Goal: Transaction & Acquisition: Book appointment/travel/reservation

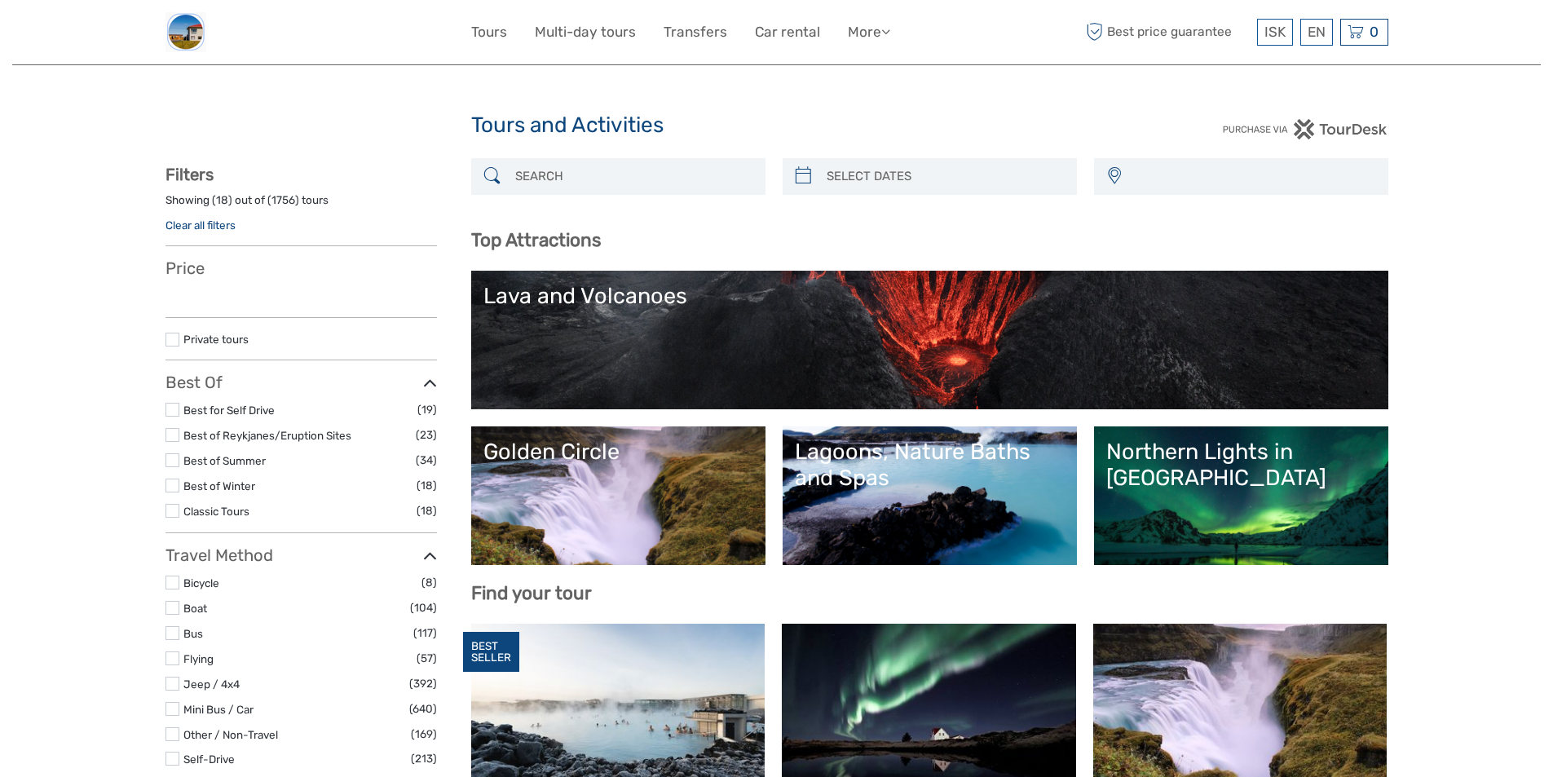
select select
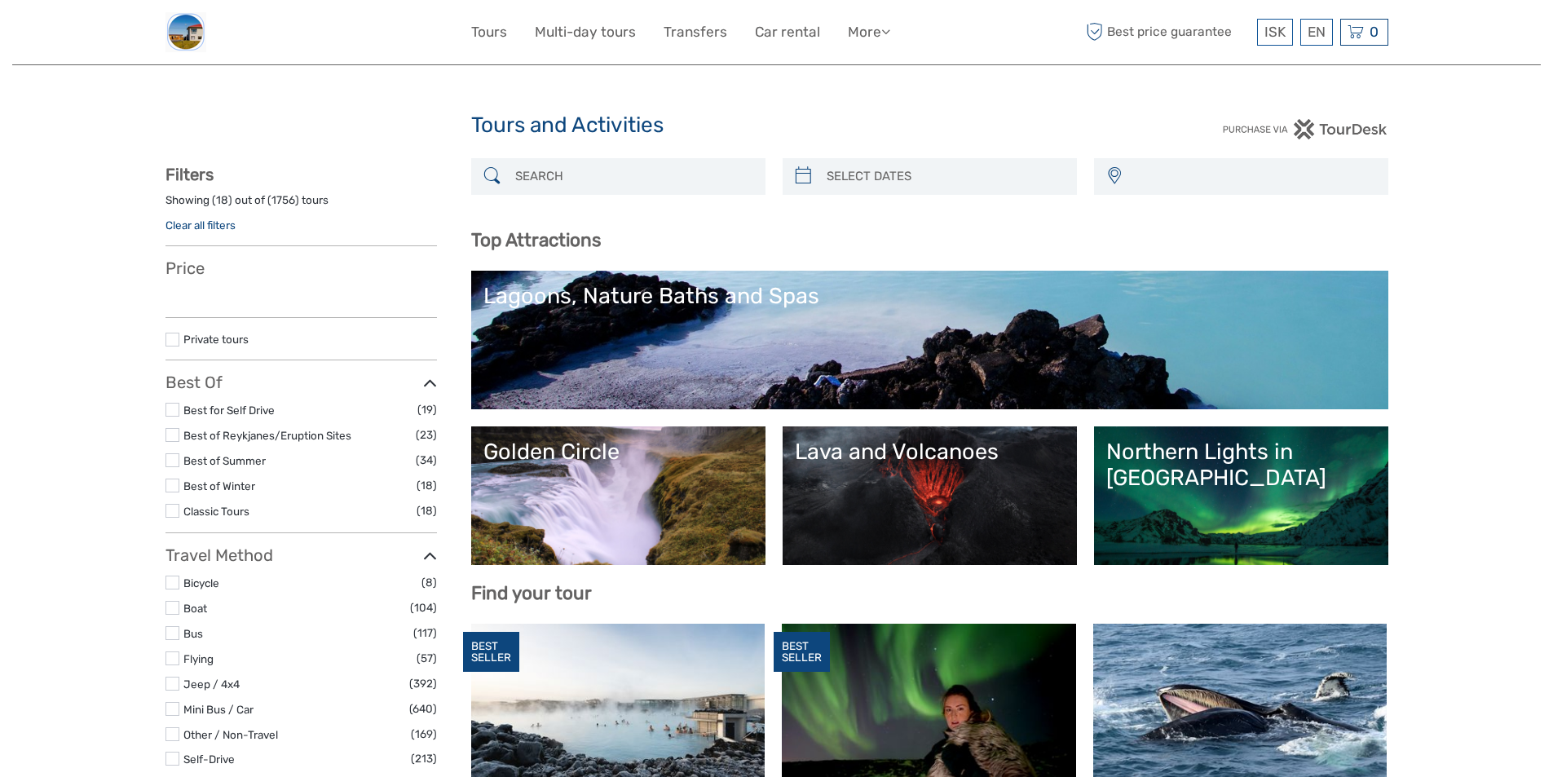
select select
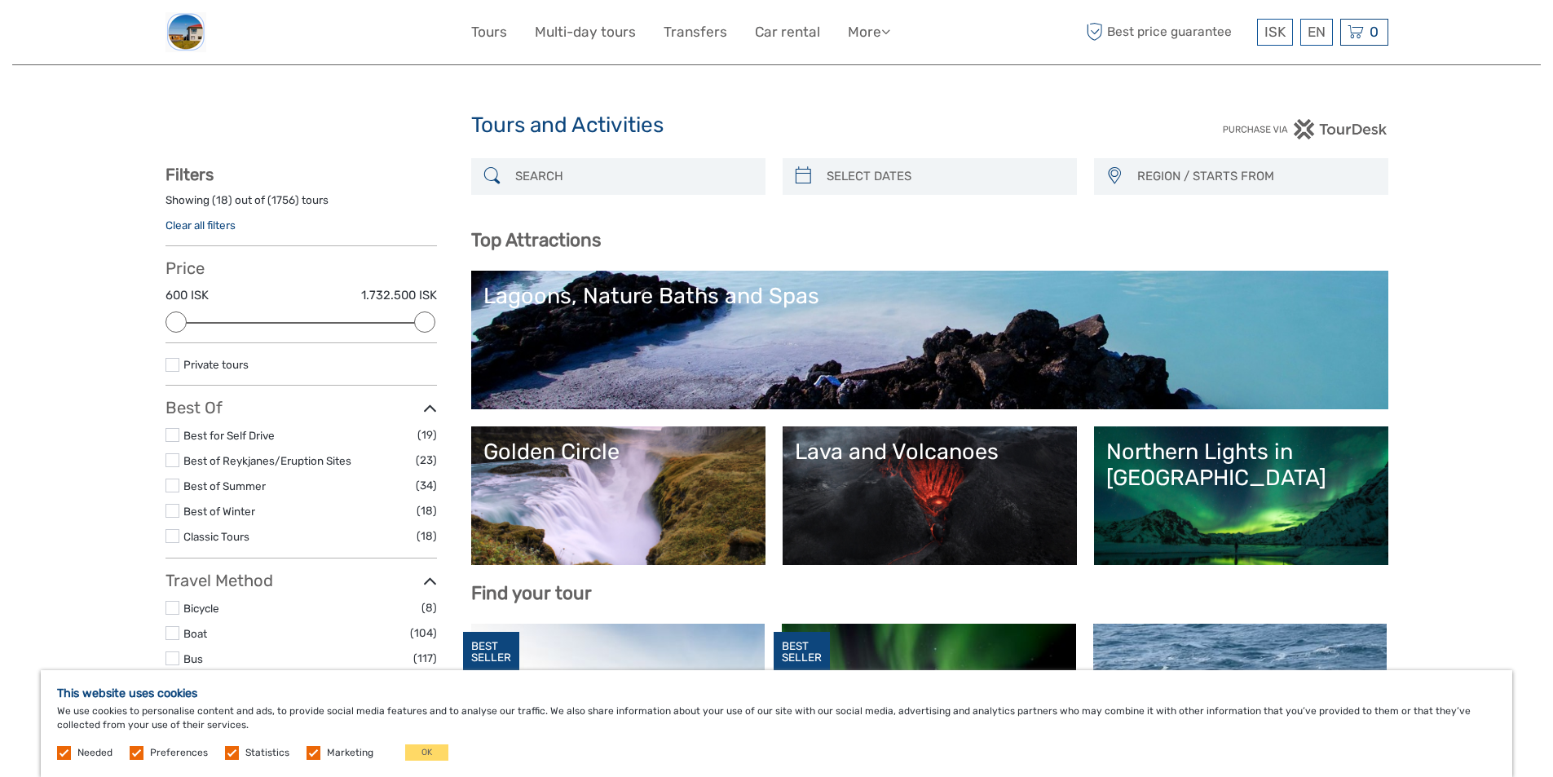
type input "[DATE]"
click at [882, 185] on input "search" at bounding box center [944, 176] width 249 height 29
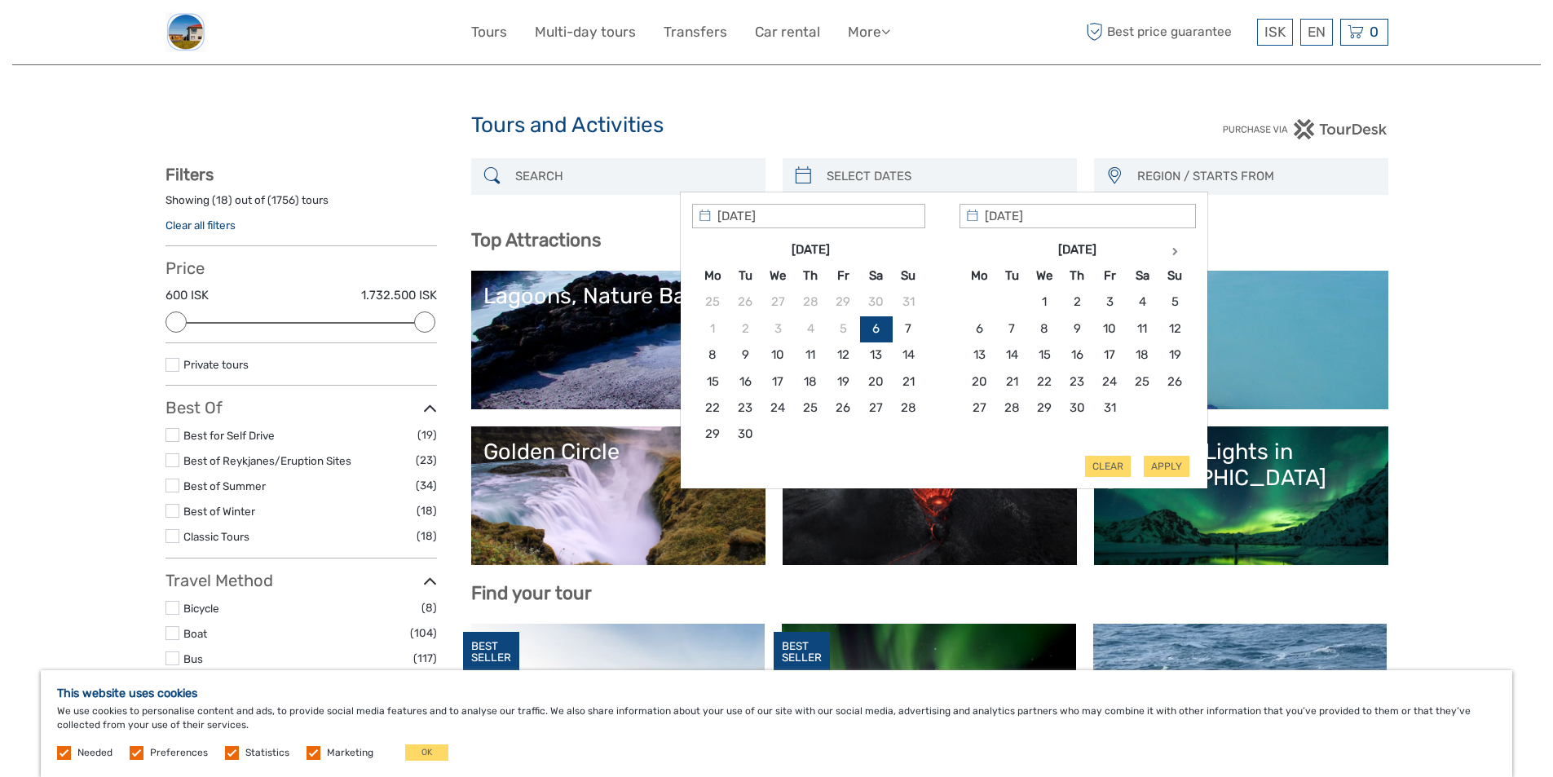
click at [882, 185] on input "search" at bounding box center [944, 176] width 249 height 29
type input "[DATE]"
click at [1105, 466] on button "Clear" at bounding box center [1108, 466] width 46 height 21
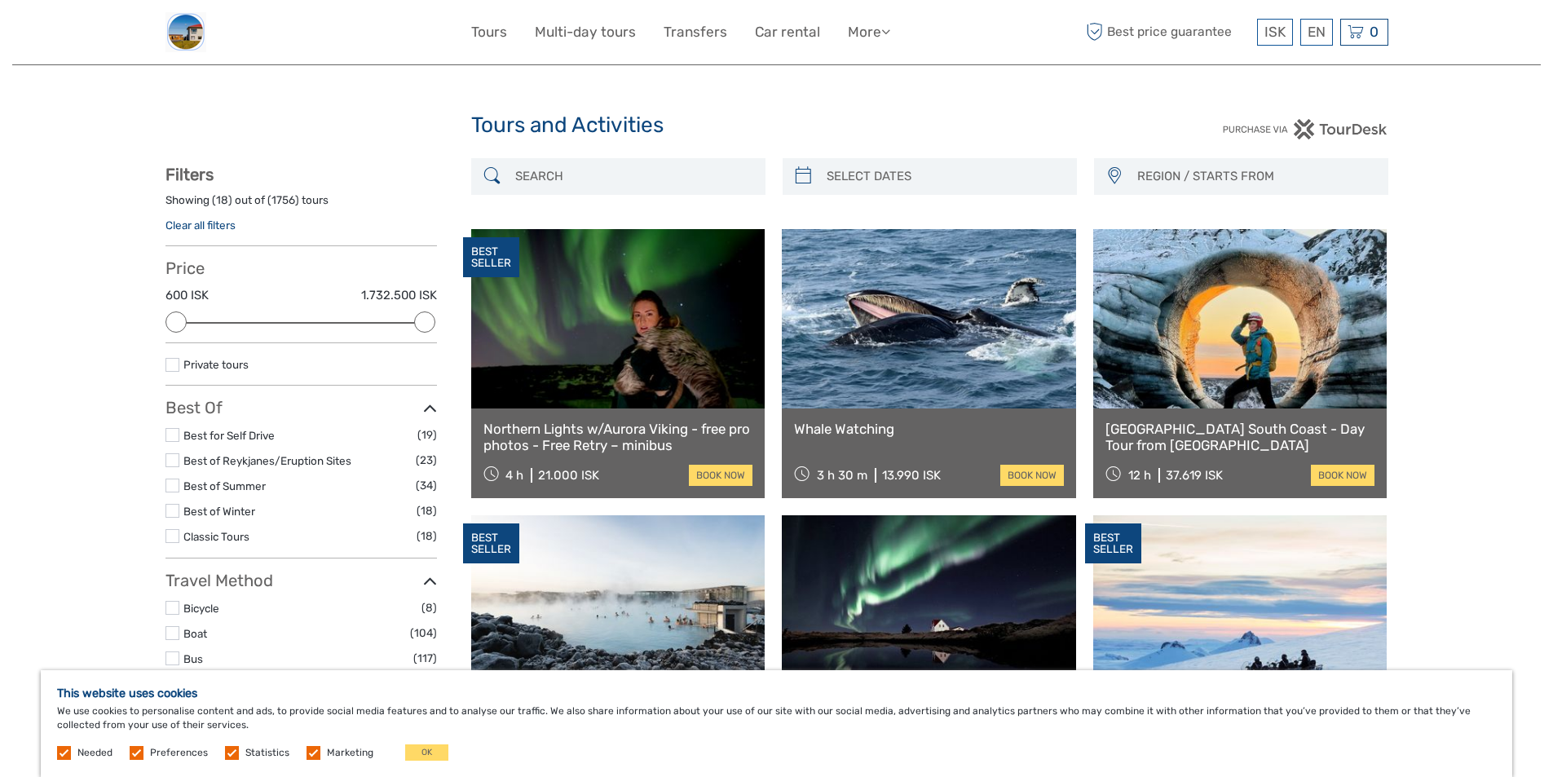
click at [1133, 167] on span "REGION / STARTS FROM" at bounding box center [1255, 176] width 250 height 27
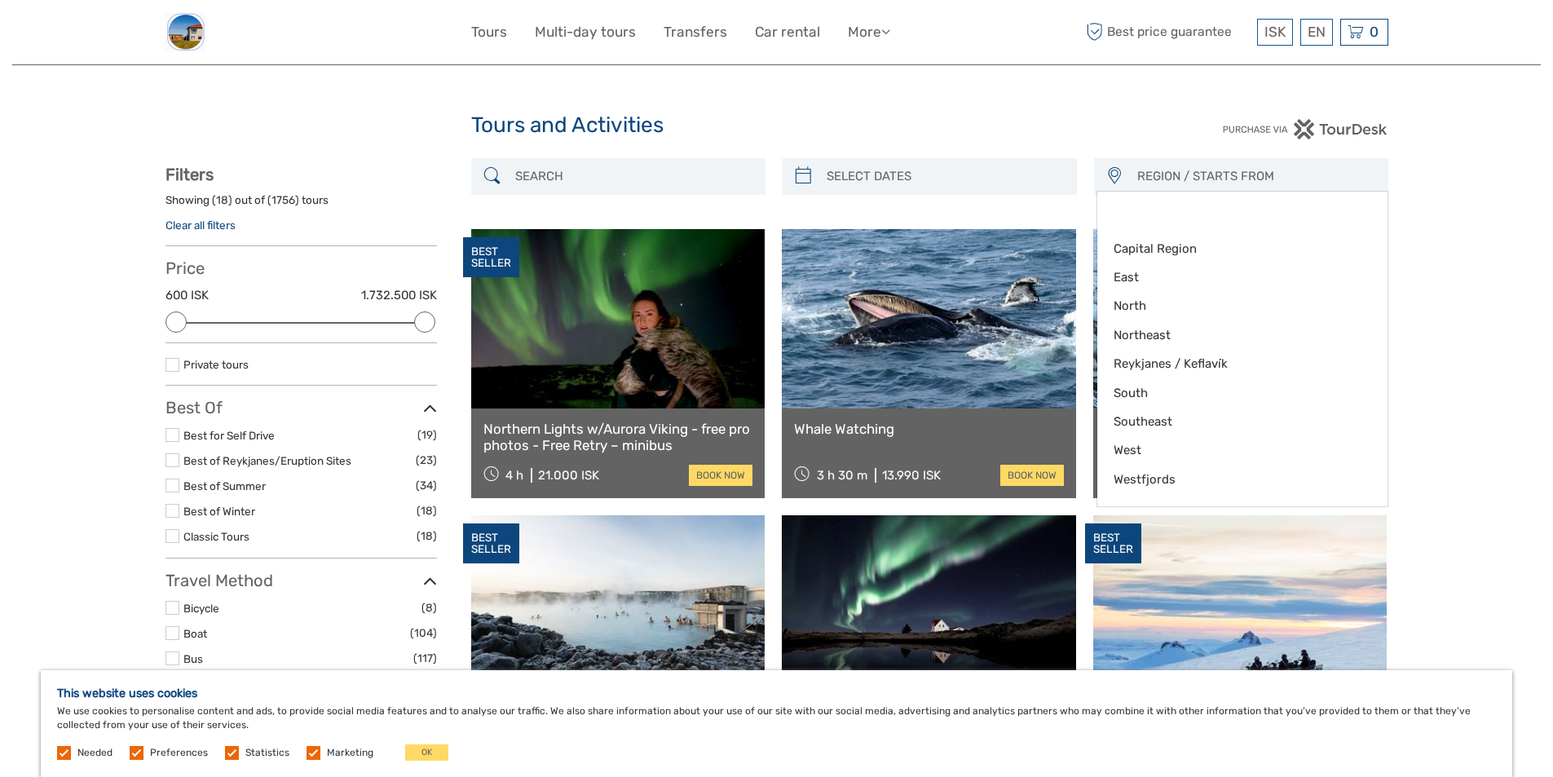
click at [1189, 181] on span "REGION / STARTS FROM" at bounding box center [1255, 176] width 250 height 27
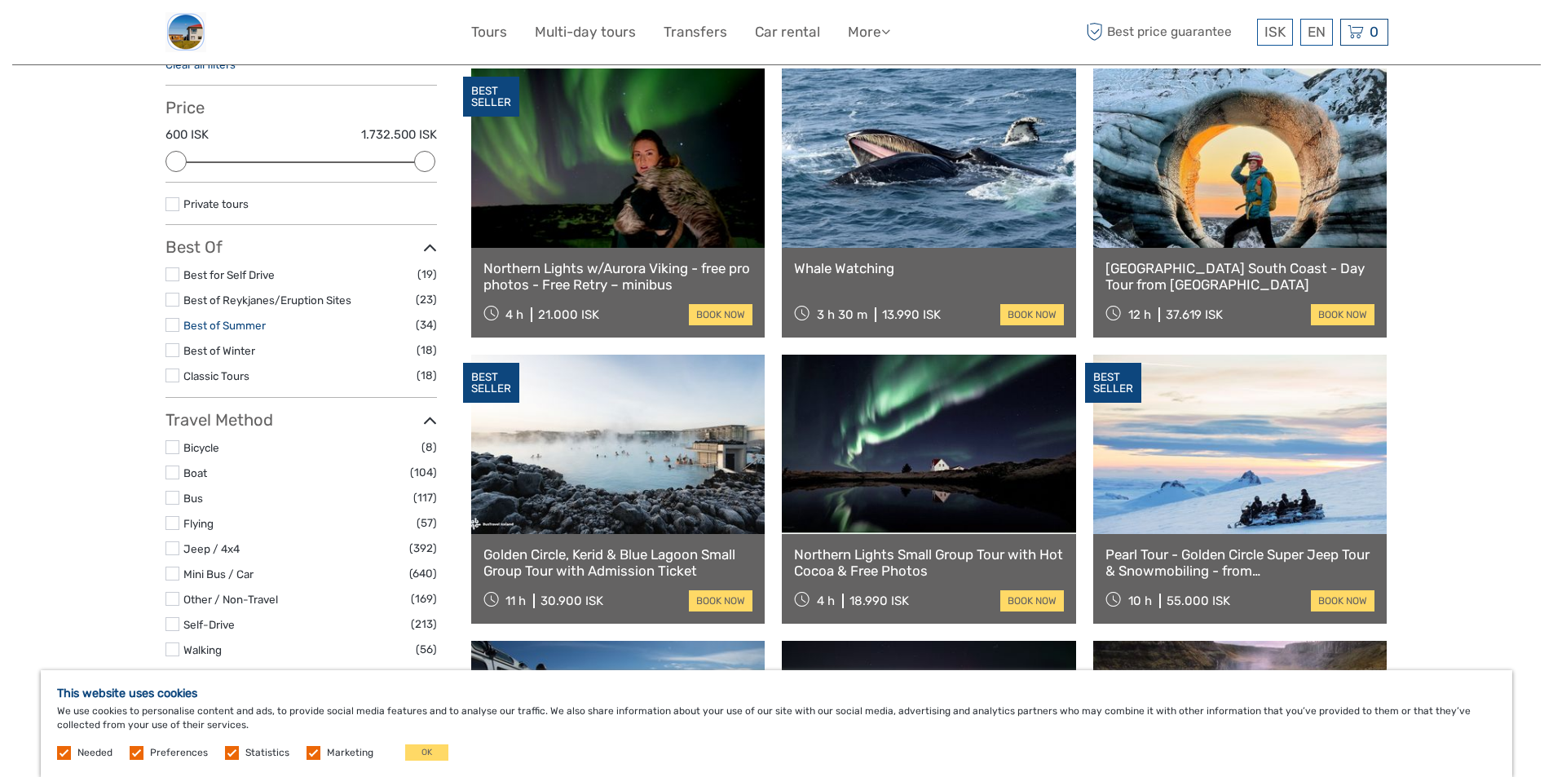
scroll to position [163, 0]
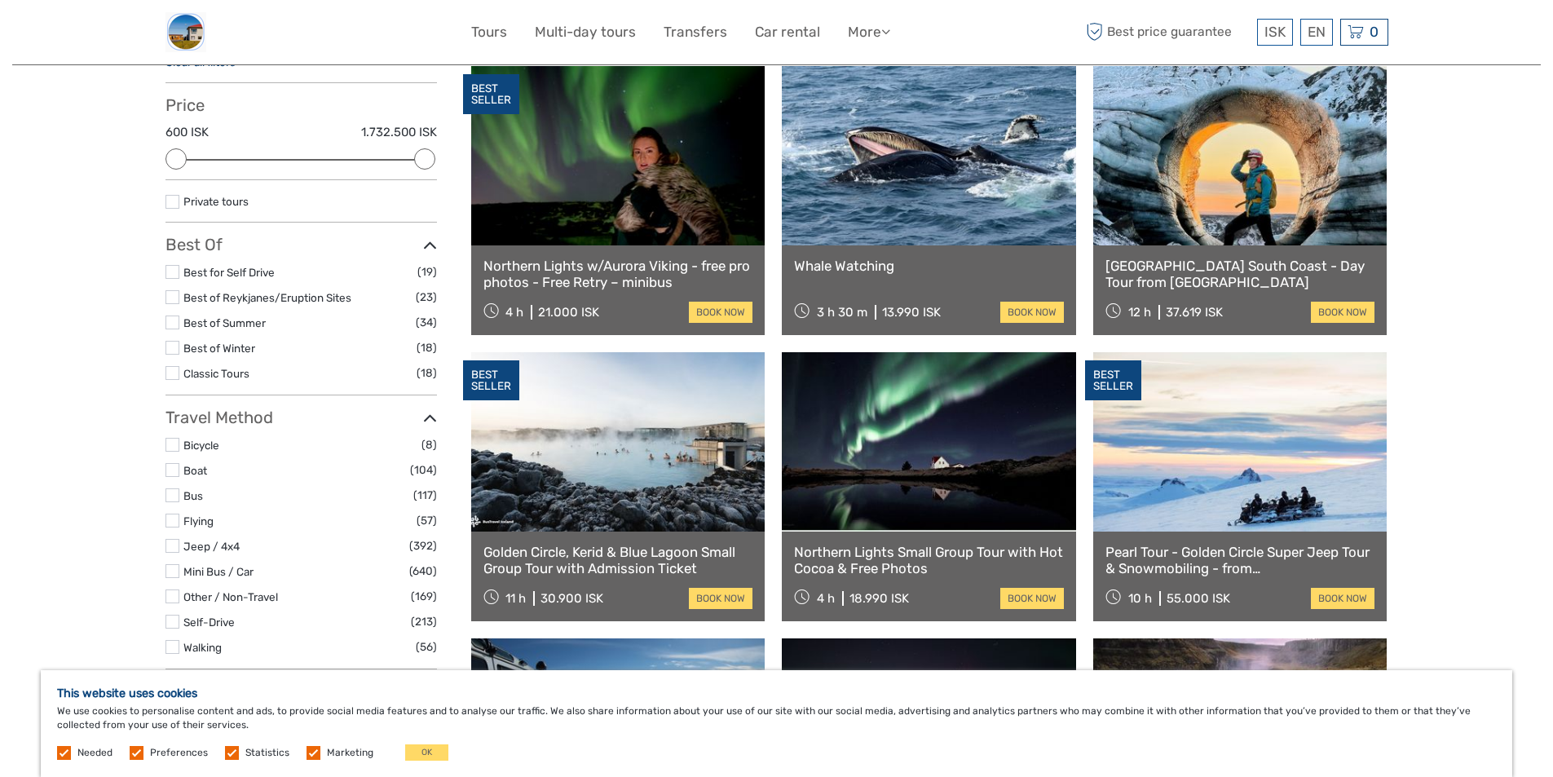
click at [174, 344] on label at bounding box center [173, 348] width 14 height 14
click at [0, 0] on input "checkbox" at bounding box center [0, 0] width 0 height 0
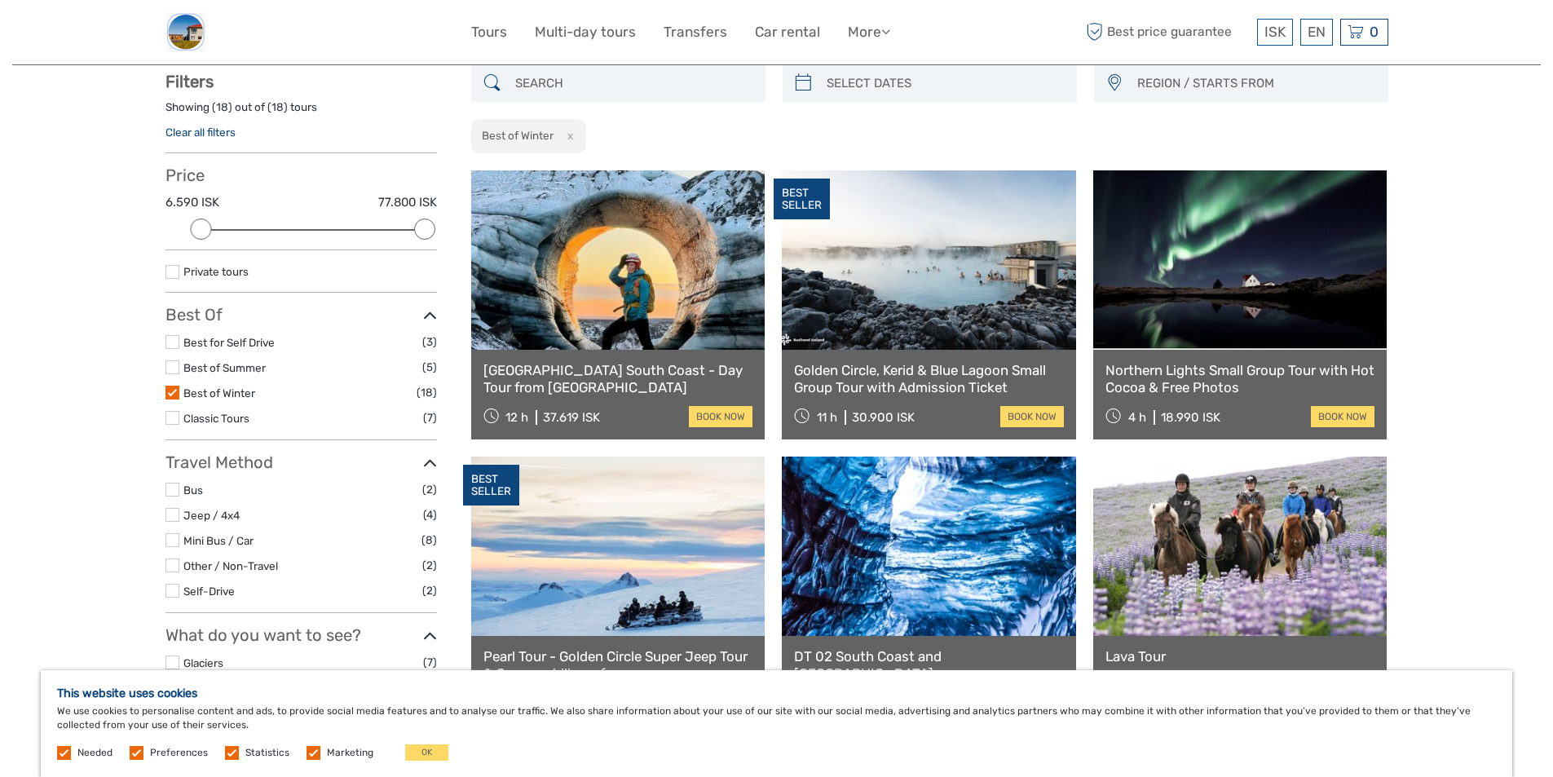
scroll to position [745, 0]
